Goal: Transaction & Acquisition: Purchase product/service

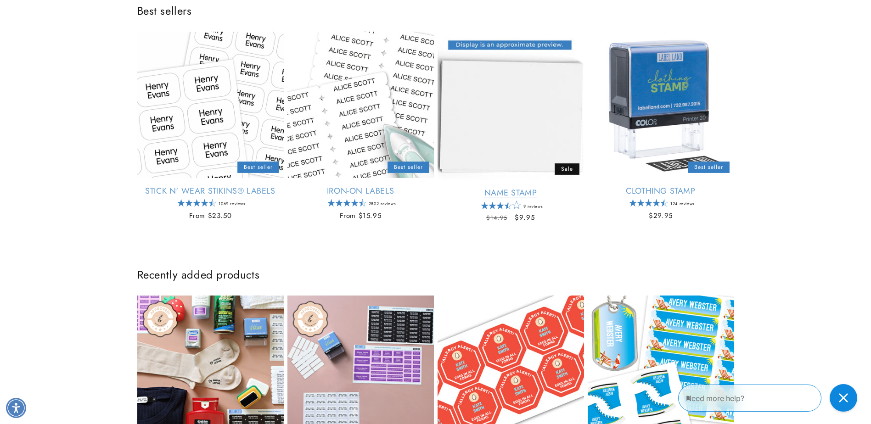
scroll to position [407, 0]
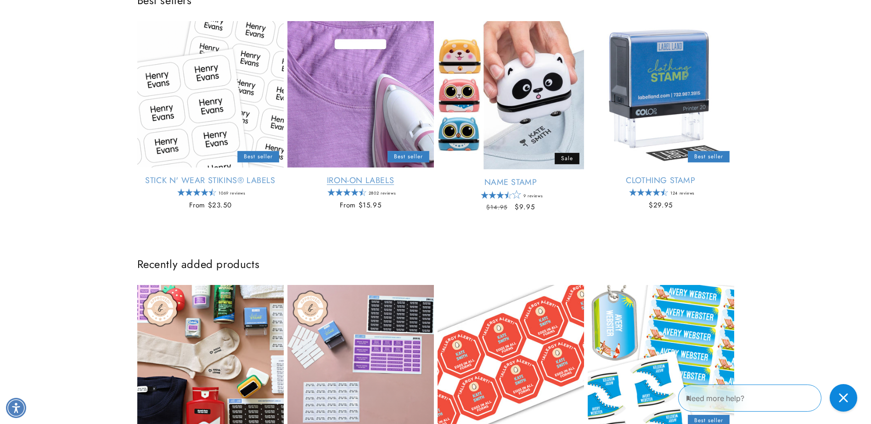
click at [361, 176] on link "Iron-On Labels" at bounding box center [360, 180] width 146 height 11
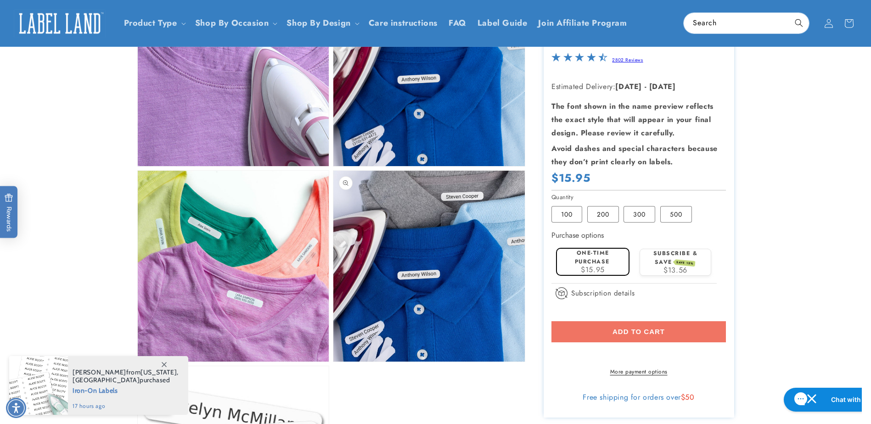
scroll to position [413, 0]
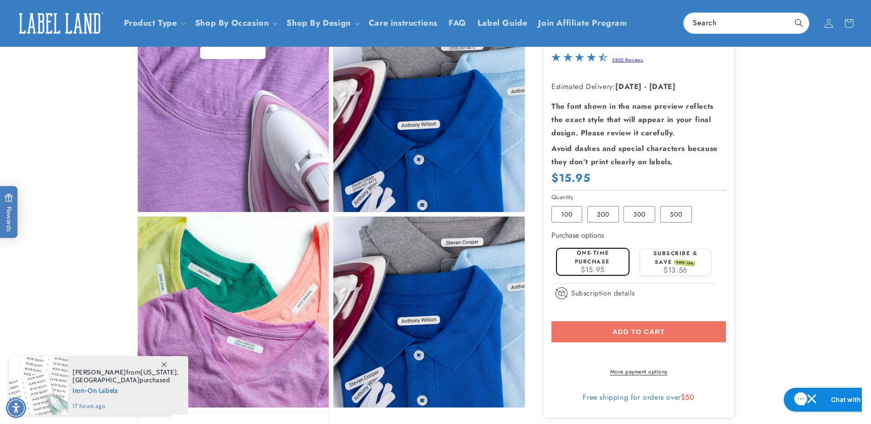
click at [667, 330] on div "Add to cart More payment options This item is a recurring or deferred purchase.…" at bounding box center [639, 348] width 175 height 55
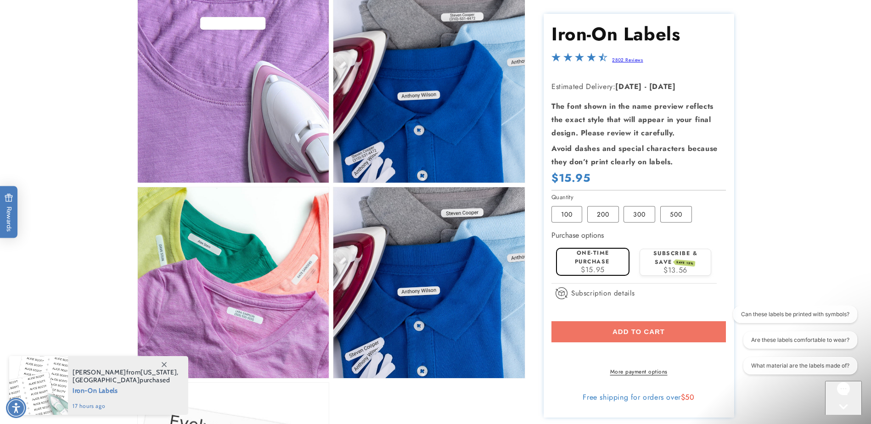
scroll to position [459, 0]
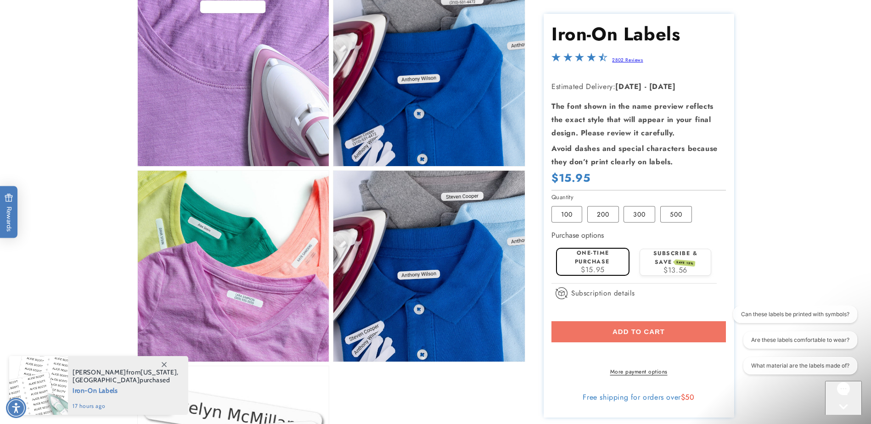
click at [636, 334] on div "Add to cart More payment options This item is a recurring or deferred purchase.…" at bounding box center [639, 348] width 175 height 55
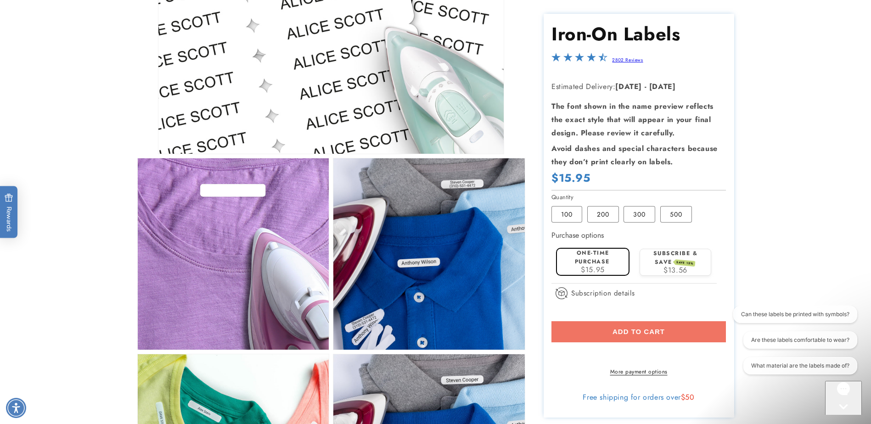
click at [644, 333] on div "Add to cart More payment options This item is a recurring or deferred purchase.…" at bounding box center [639, 348] width 175 height 55
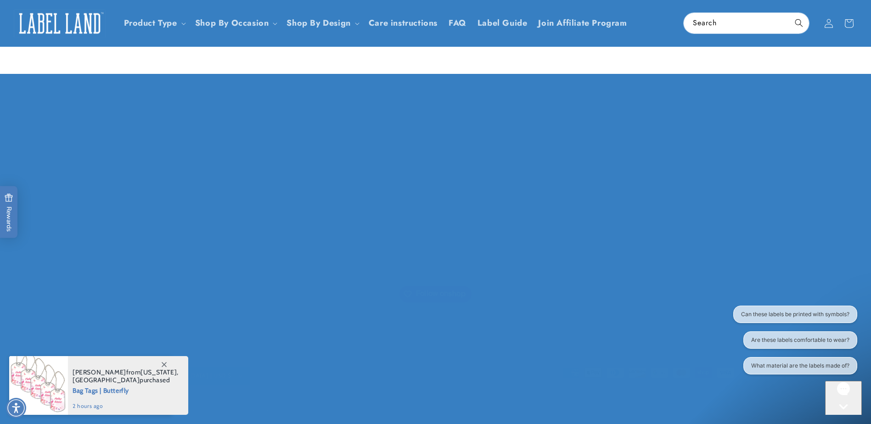
scroll to position [1402, 0]
click at [604, 177] on p "250 Cedarbridge Ave. Ste 274A Lakewood, NJ 08701 732-987-3915 Monday - Friday 1…" at bounding box center [636, 168] width 197 height 79
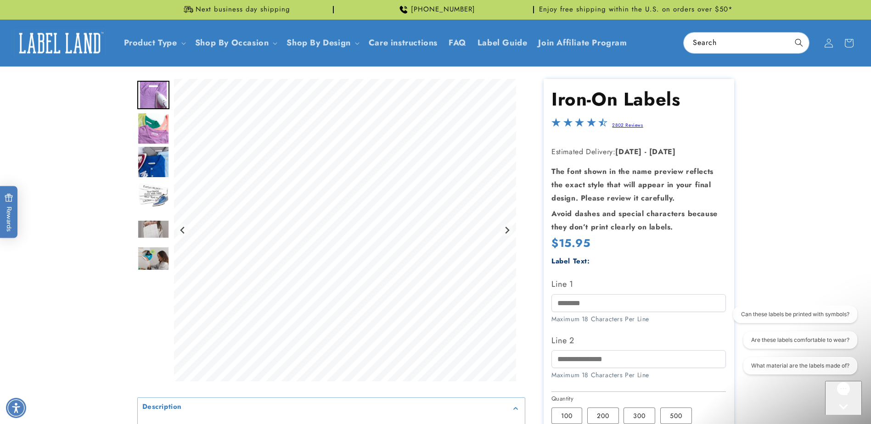
scroll to position [46, 0]
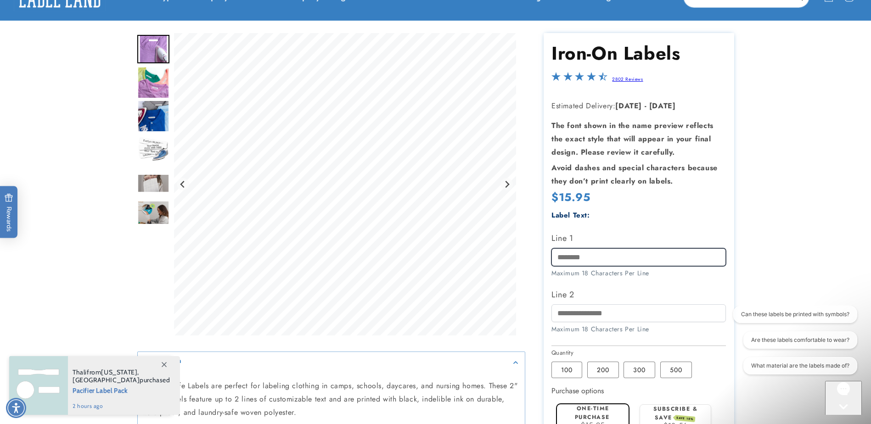
click at [609, 262] on input "Line 1" at bounding box center [639, 257] width 175 height 18
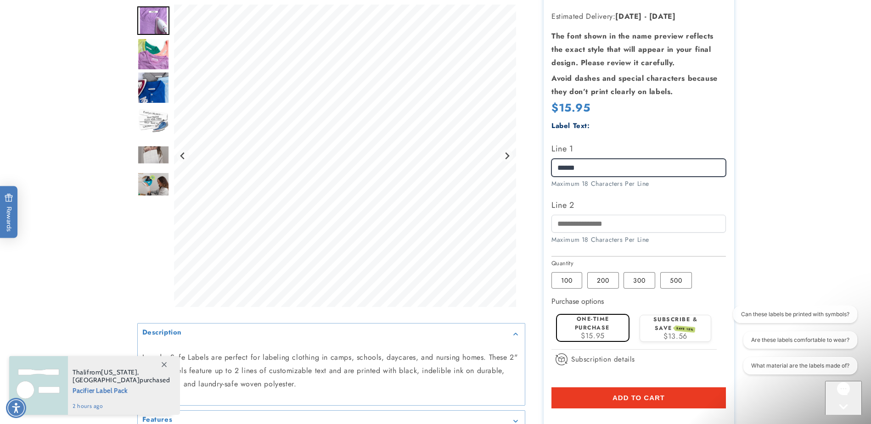
scroll to position [138, 0]
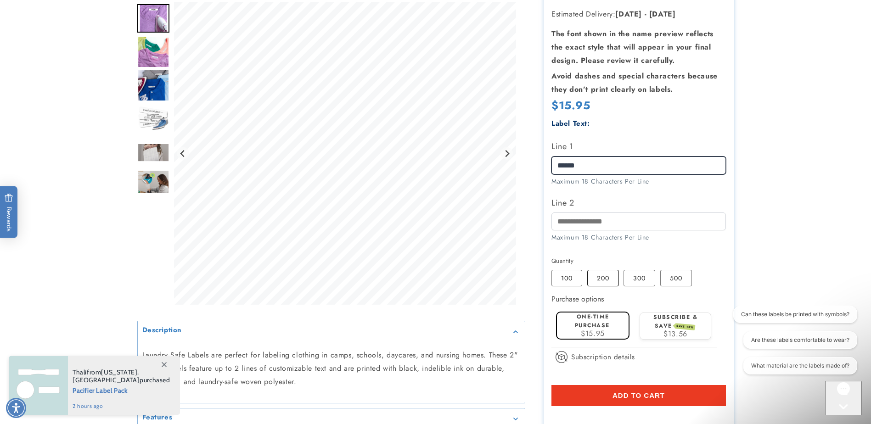
type input "******"
click at [603, 280] on label "200 Variant sold out or unavailable" at bounding box center [603, 278] width 32 height 17
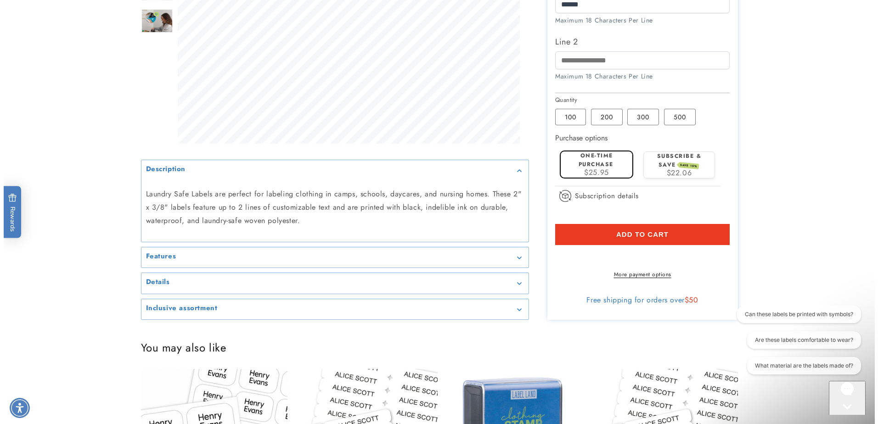
scroll to position [321, 0]
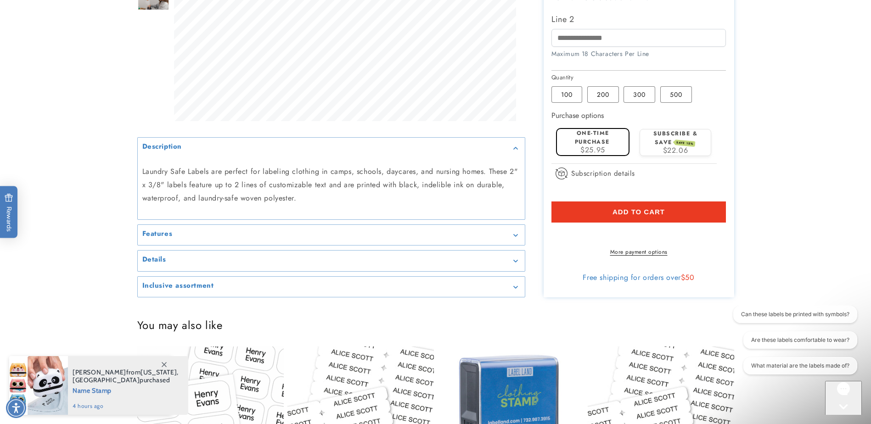
click at [633, 213] on span "Add to cart" at bounding box center [639, 212] width 52 height 8
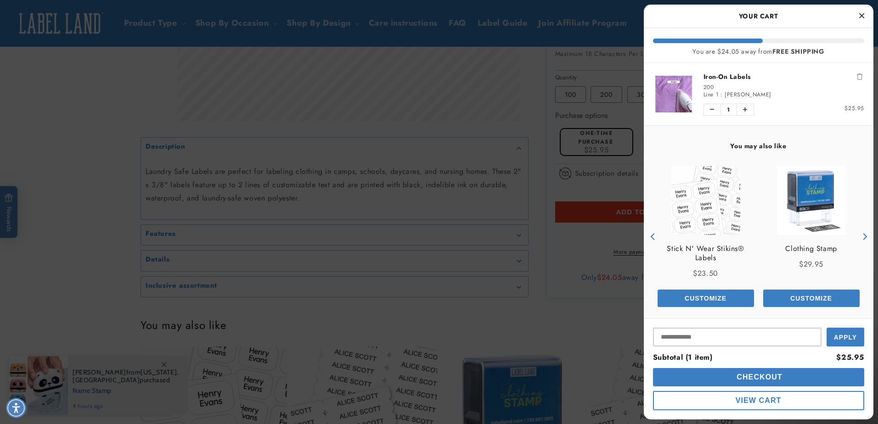
scroll to position [7, 0]
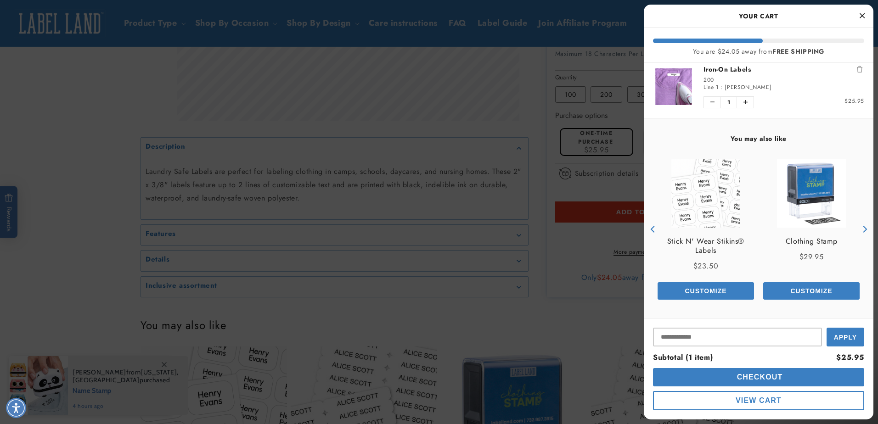
click at [762, 381] on button "Checkout" at bounding box center [758, 377] width 211 height 18
